Goal: Transaction & Acquisition: Purchase product/service

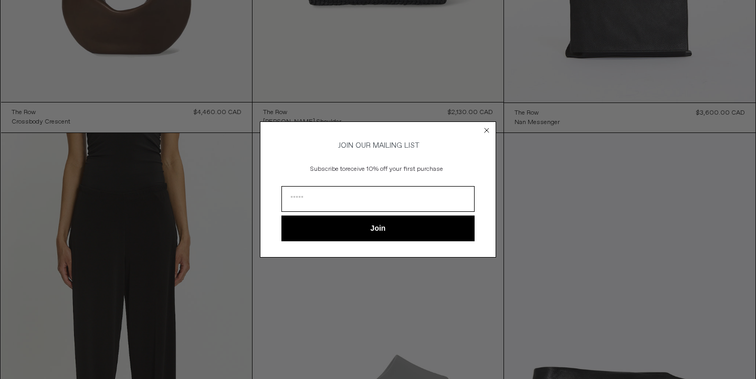
scroll to position [399, 0]
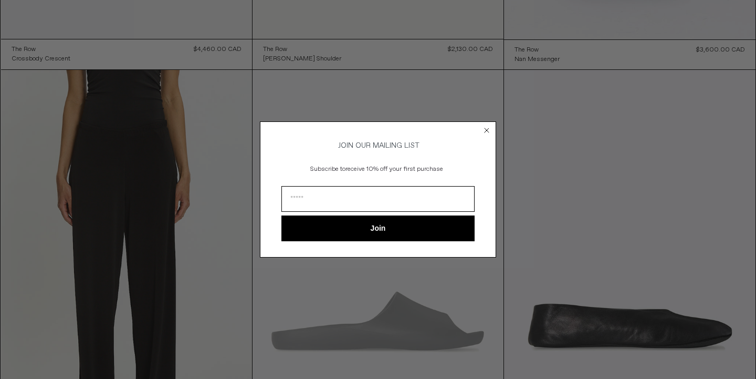
click at [191, 228] on div "Close dialog JOIN OUR MAILING LIST Subscribe to receive 10% off your first purc…" at bounding box center [378, 189] width 756 height 379
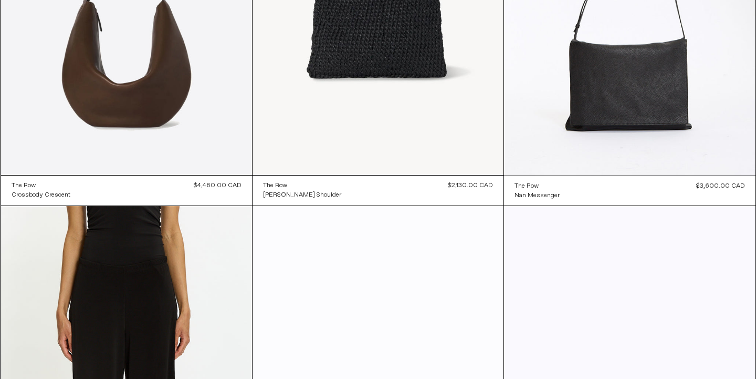
scroll to position [0, 0]
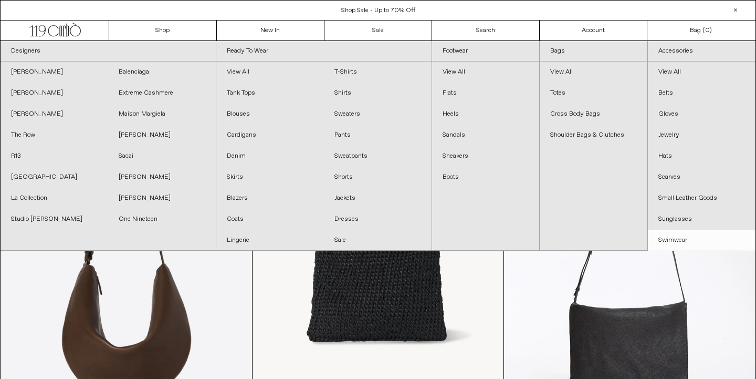
click at [657, 232] on link "Swimwear" at bounding box center [702, 240] width 108 height 21
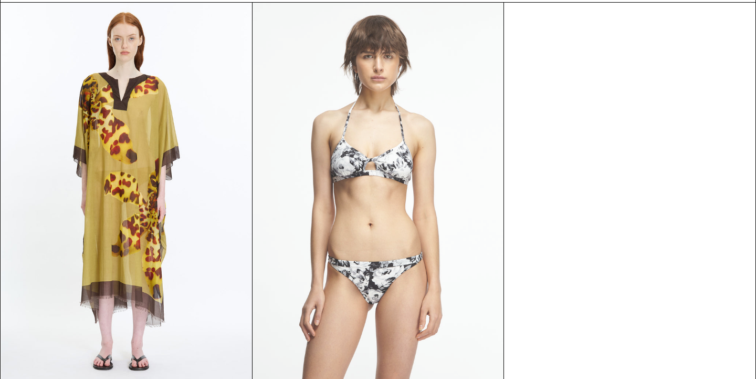
scroll to position [49, 0]
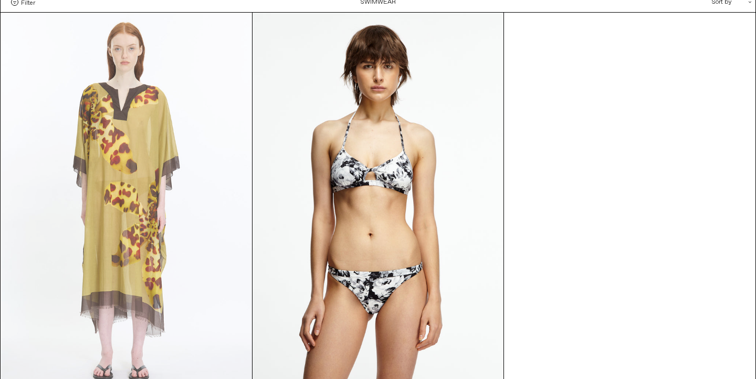
click at [201, 182] on at bounding box center [126, 201] width 251 height 377
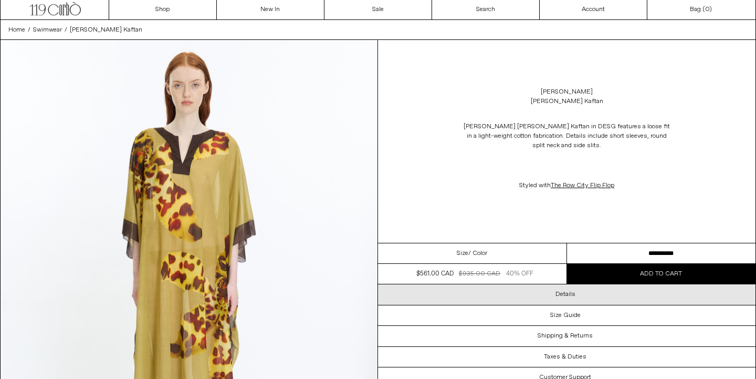
click at [611, 293] on div "Details" at bounding box center [567, 294] width 378 height 20
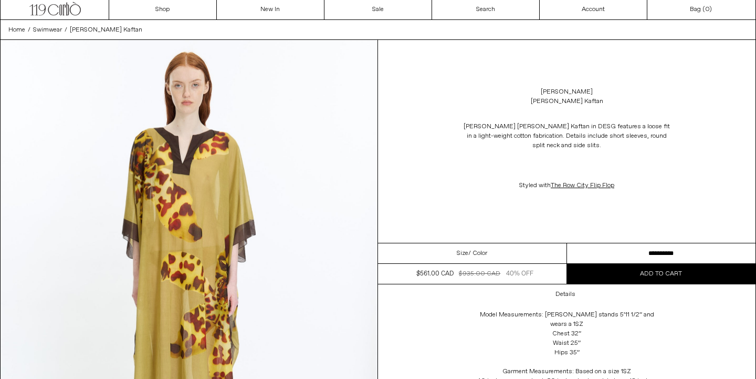
click at [724, 155] on div "Dries Van Noten Cartland Kaftan in DESG features a loose fit in a light-weight …" at bounding box center [567, 155] width 378 height 89
